Goal: Information Seeking & Learning: Find specific fact

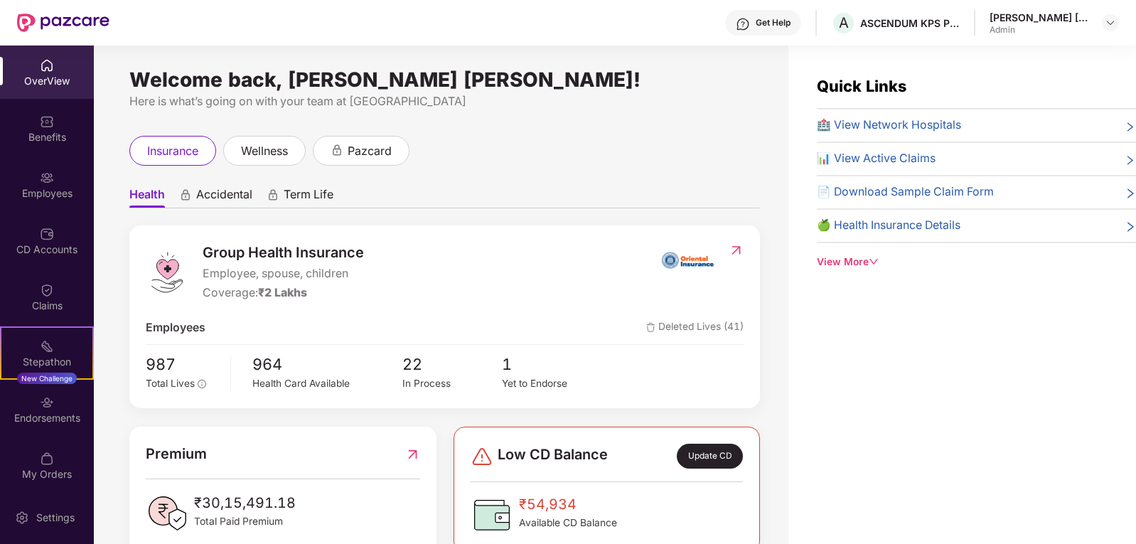
click at [859, 122] on span "🏥 View Network Hospitals" at bounding box center [889, 126] width 144 height 18
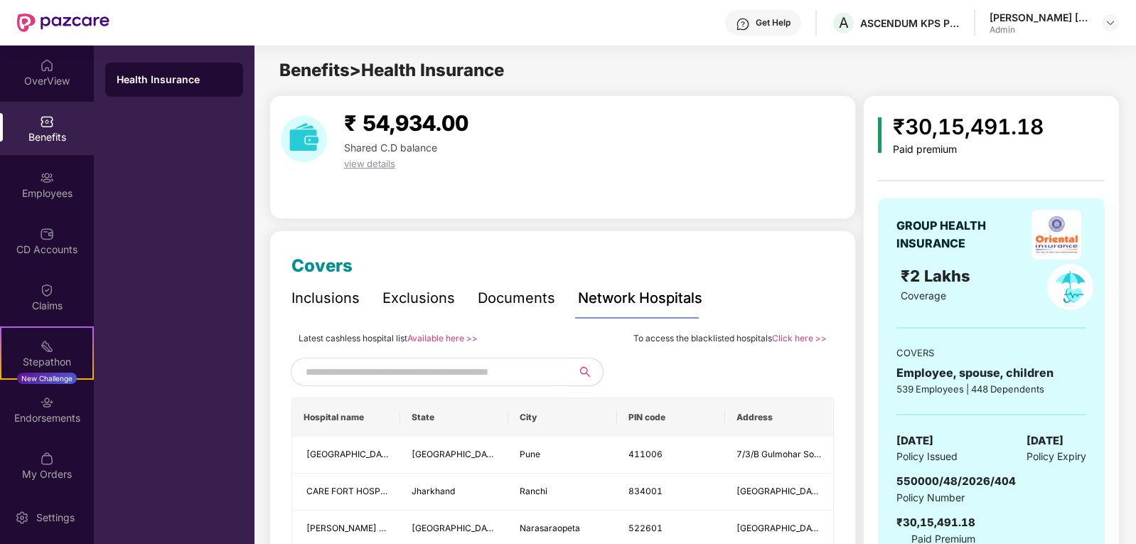
click at [463, 375] on input "text" at bounding box center [427, 371] width 243 height 21
type input "******"
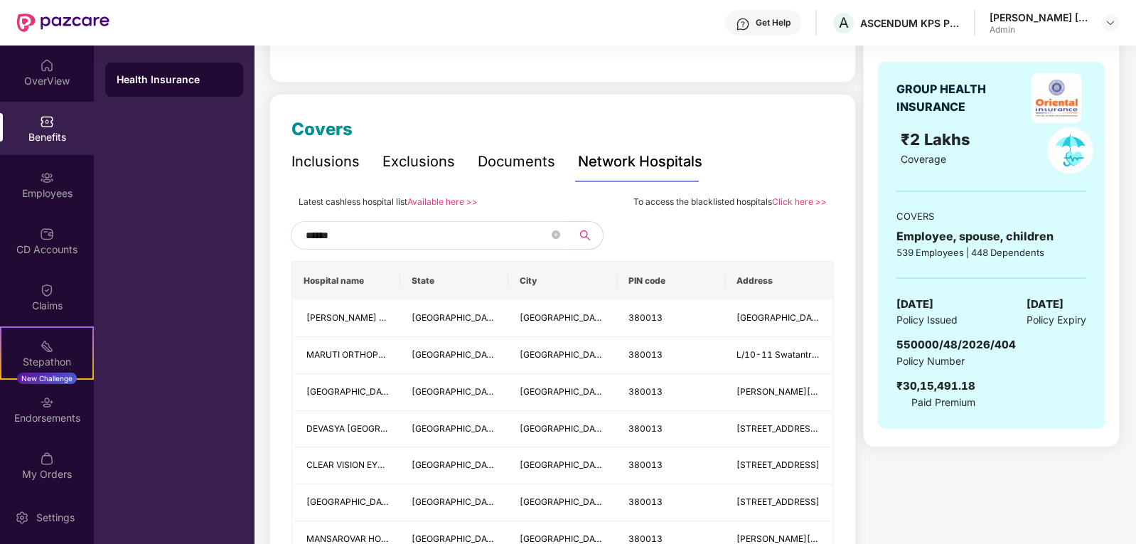
scroll to position [142, 0]
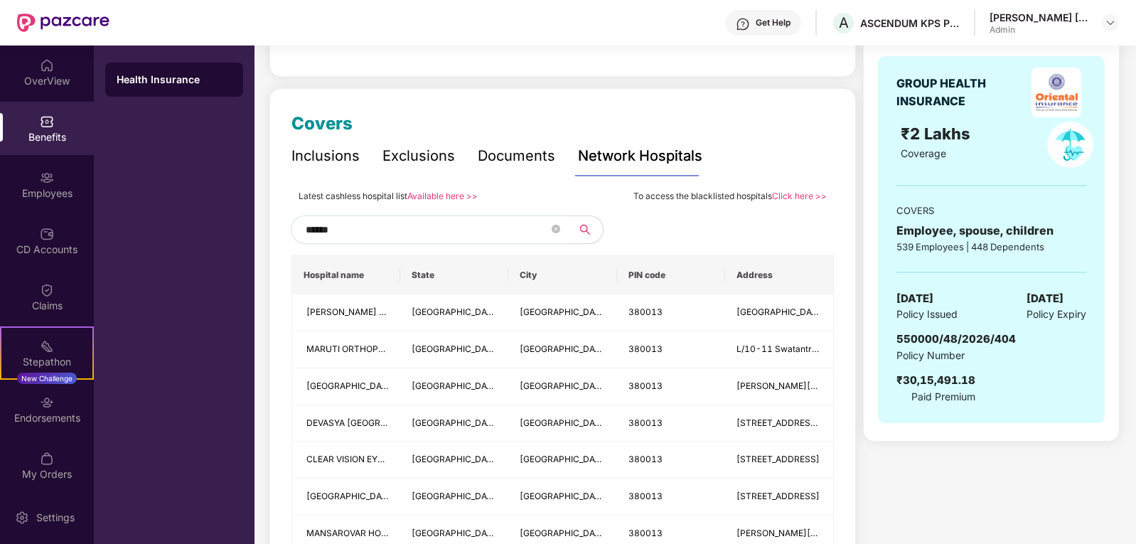
click at [416, 154] on div "Exclusions" at bounding box center [418, 156] width 72 height 22
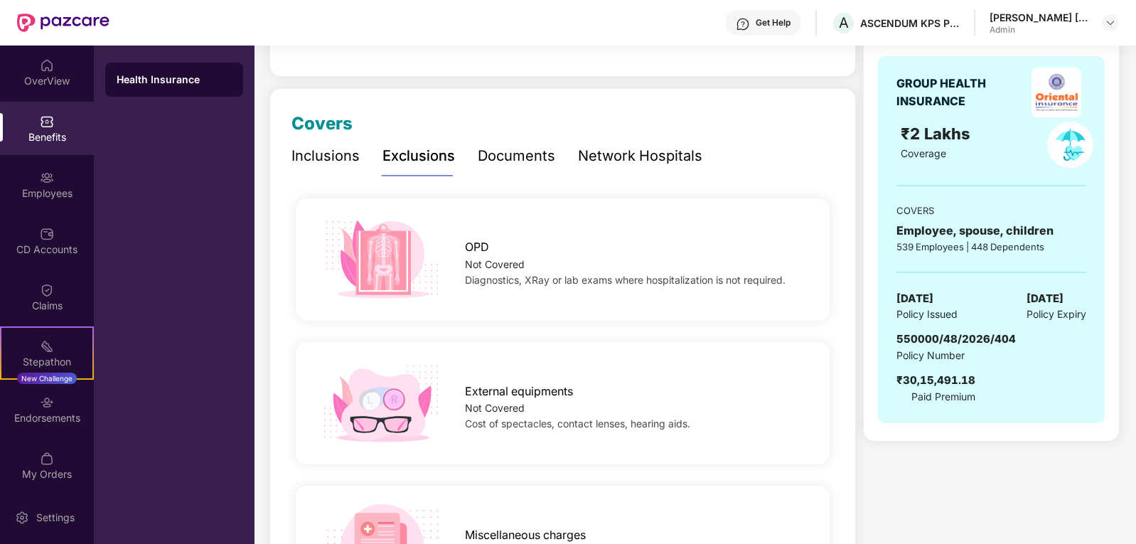
click at [531, 158] on div "Documents" at bounding box center [516, 156] width 77 height 22
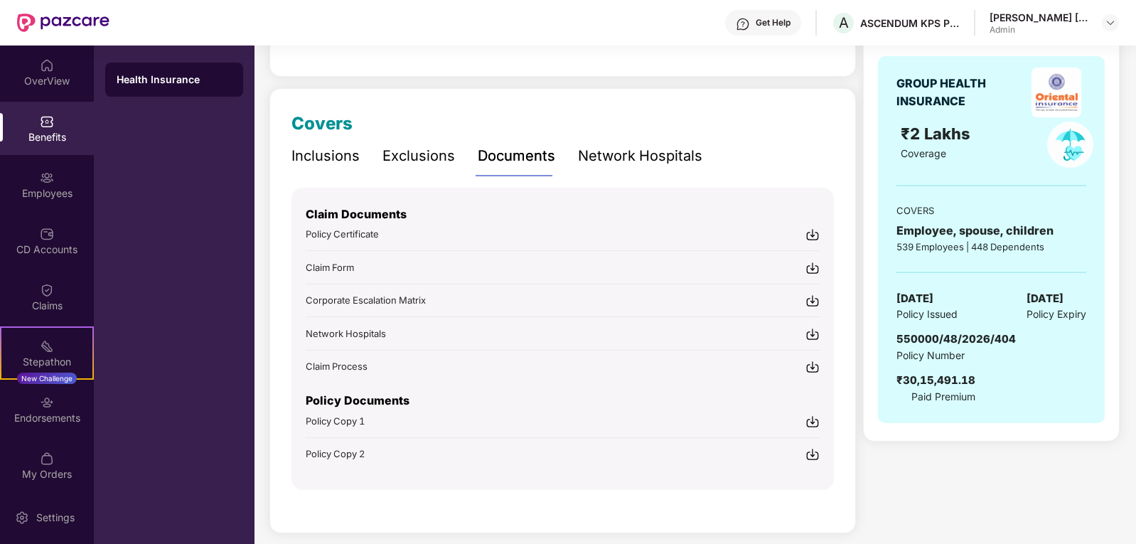
click at [626, 155] on div "Network Hospitals" at bounding box center [640, 156] width 124 height 22
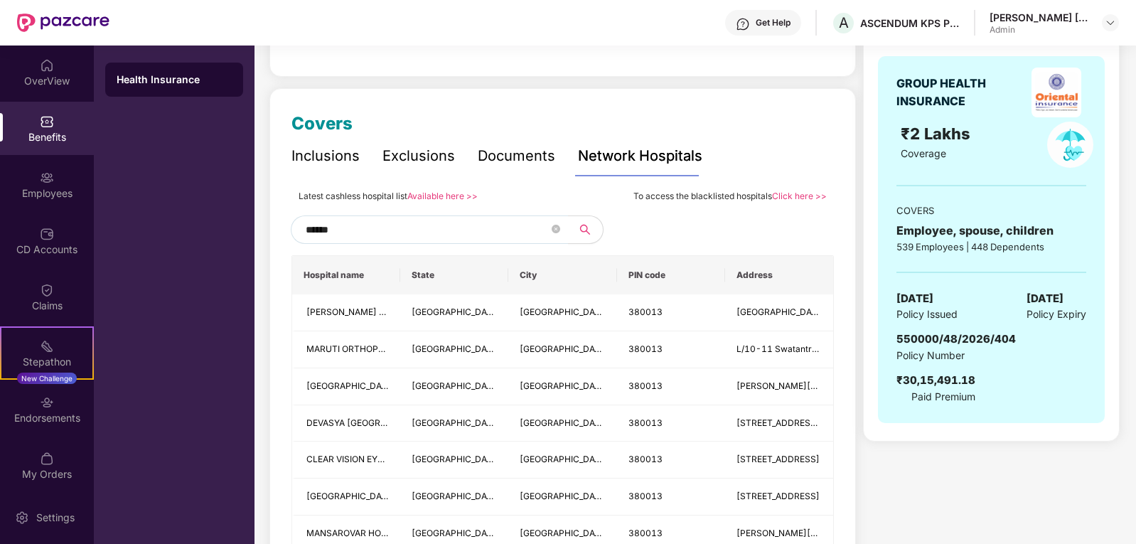
click at [799, 198] on link "Click here >>" at bounding box center [799, 195] width 55 height 11
drag, startPoint x: 351, startPoint y: 225, endPoint x: 238, endPoint y: 212, distance: 113.7
click at [238, 212] on div "OverView Benefits Employees CD Accounts Claims Stepathon New Challenge Endorsem…" at bounding box center [568, 294] width 1136 height 498
click at [38, 187] on div "Employees" at bounding box center [47, 193] width 94 height 14
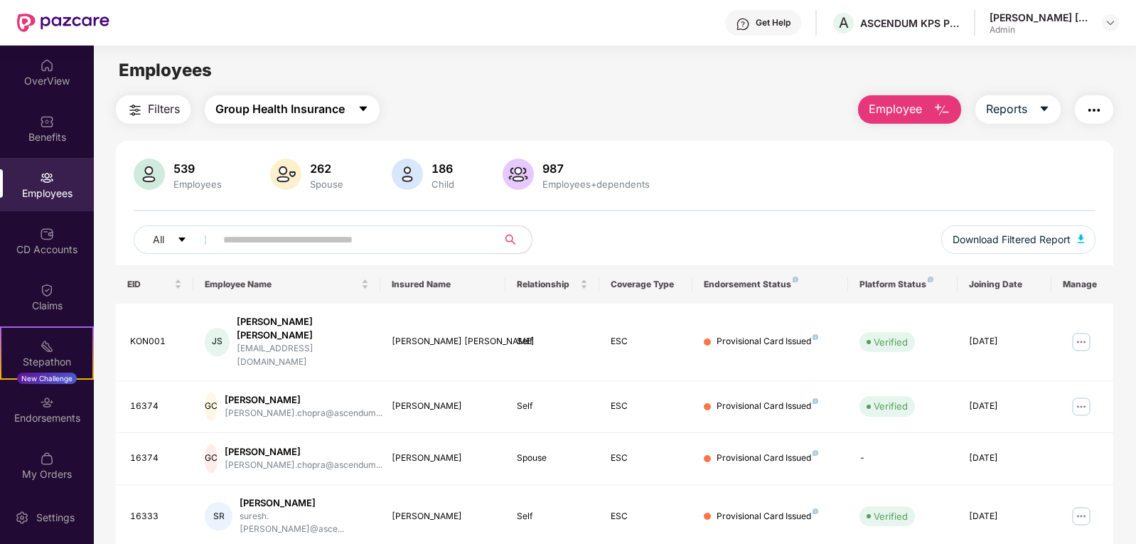
click at [366, 105] on icon "caret-down" at bounding box center [362, 108] width 11 height 11
click at [43, 126] on img at bounding box center [47, 121] width 14 height 14
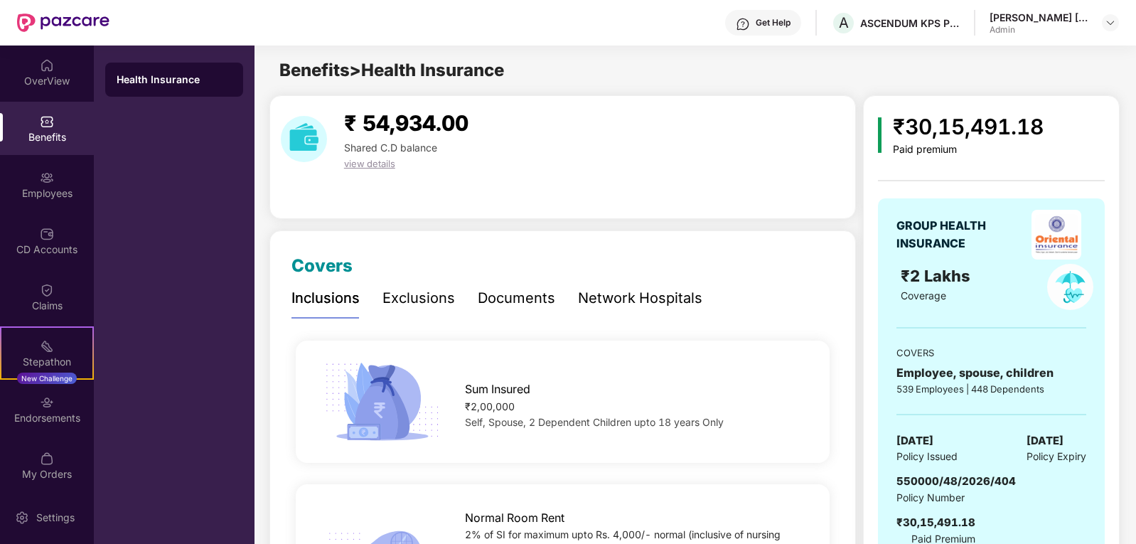
click at [600, 296] on div "Network Hospitals" at bounding box center [640, 298] width 124 height 22
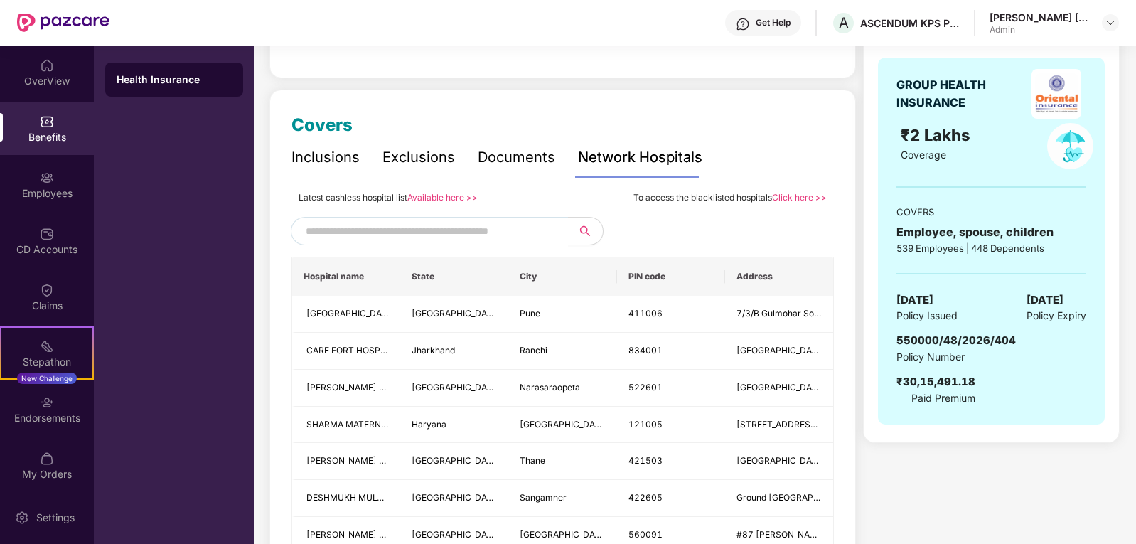
scroll to position [142, 0]
click at [425, 237] on input "text" at bounding box center [427, 229] width 243 height 21
paste input "******"
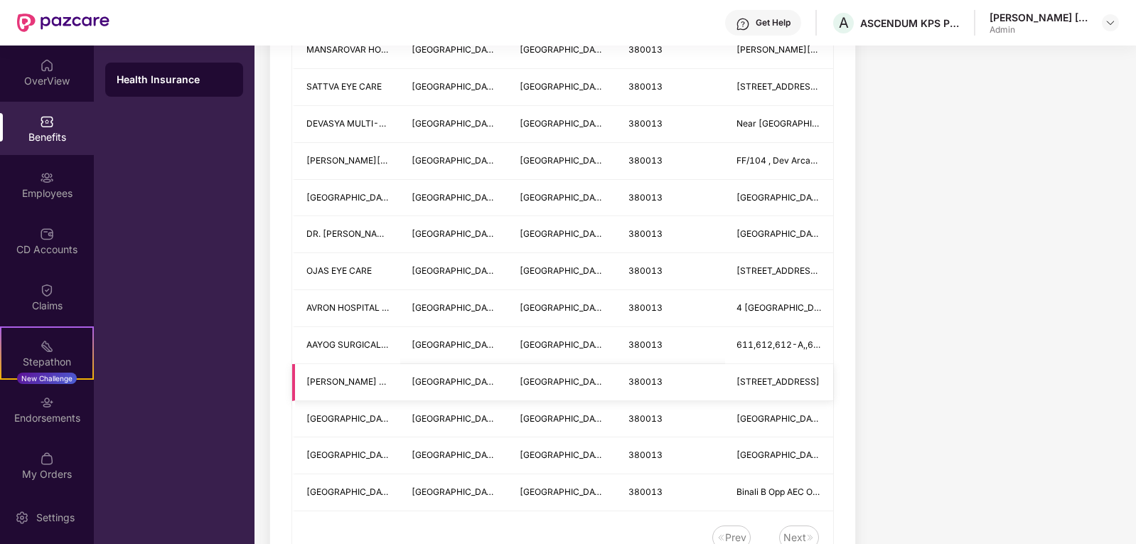
scroll to position [712, 0]
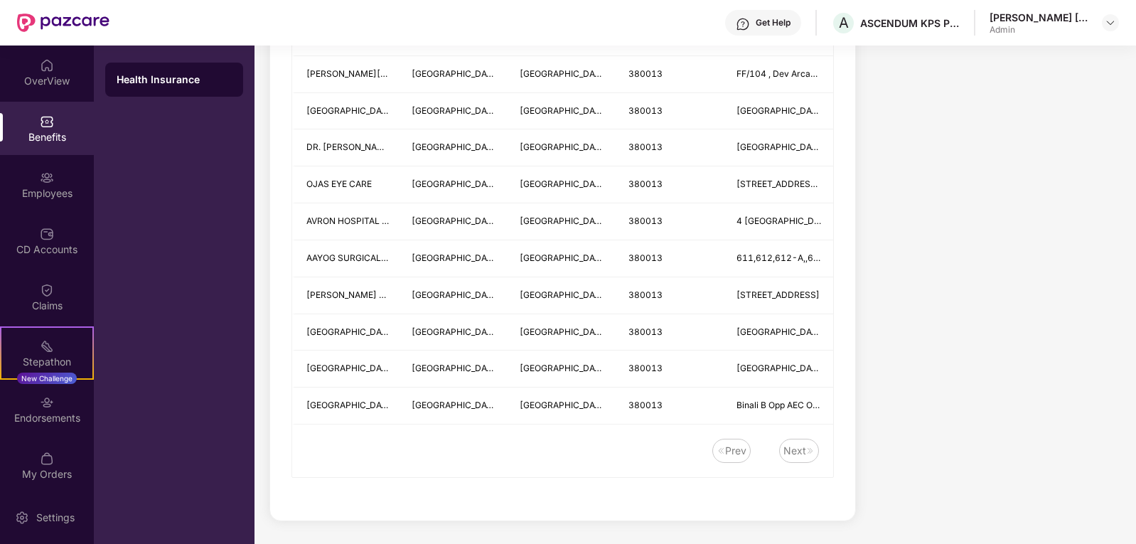
type input "******"
click at [793, 453] on div "Next" at bounding box center [794, 451] width 23 height 16
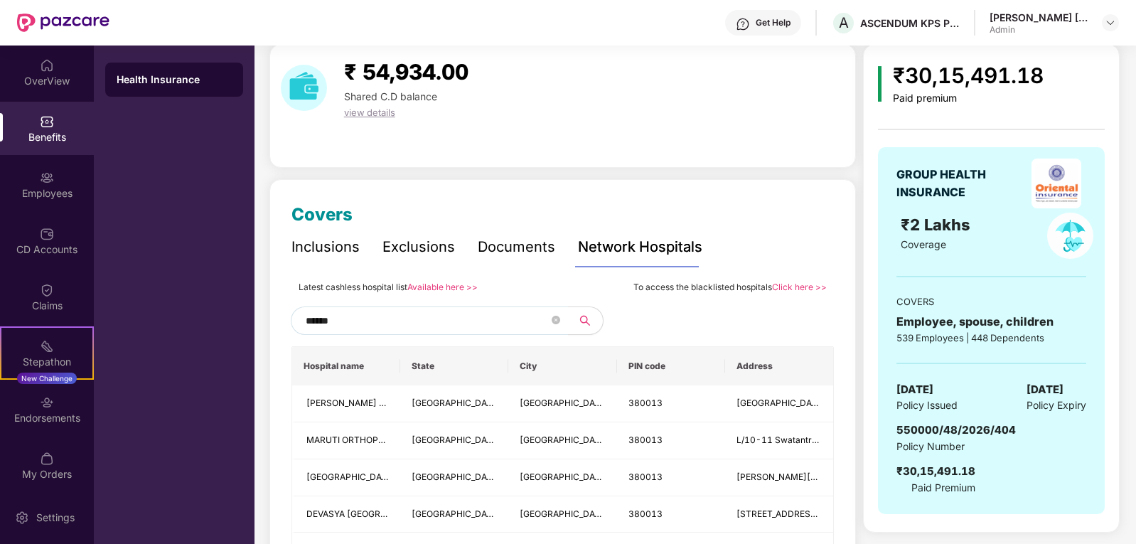
scroll to position [0, 0]
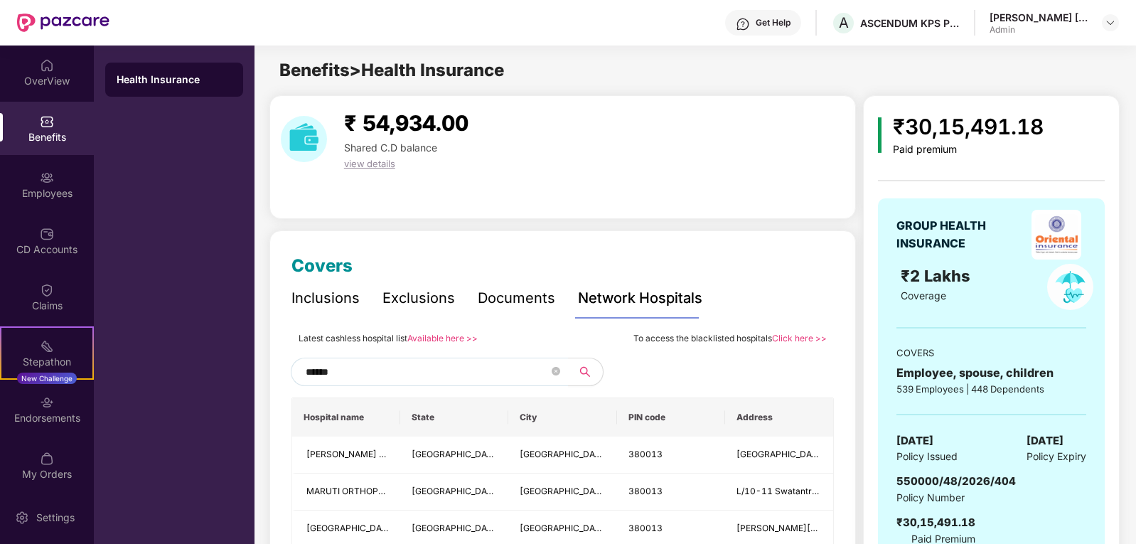
click at [445, 338] on link "Available here >>" at bounding box center [442, 338] width 70 height 11
